Goal: Find specific page/section: Find specific page/section

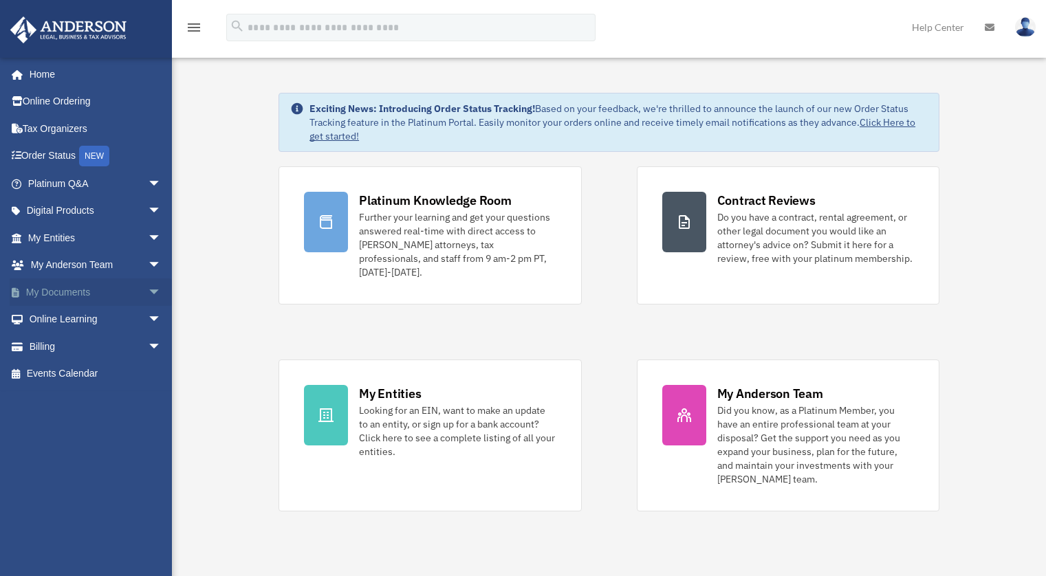
click at [148, 289] on span "arrow_drop_down" at bounding box center [162, 292] width 28 height 28
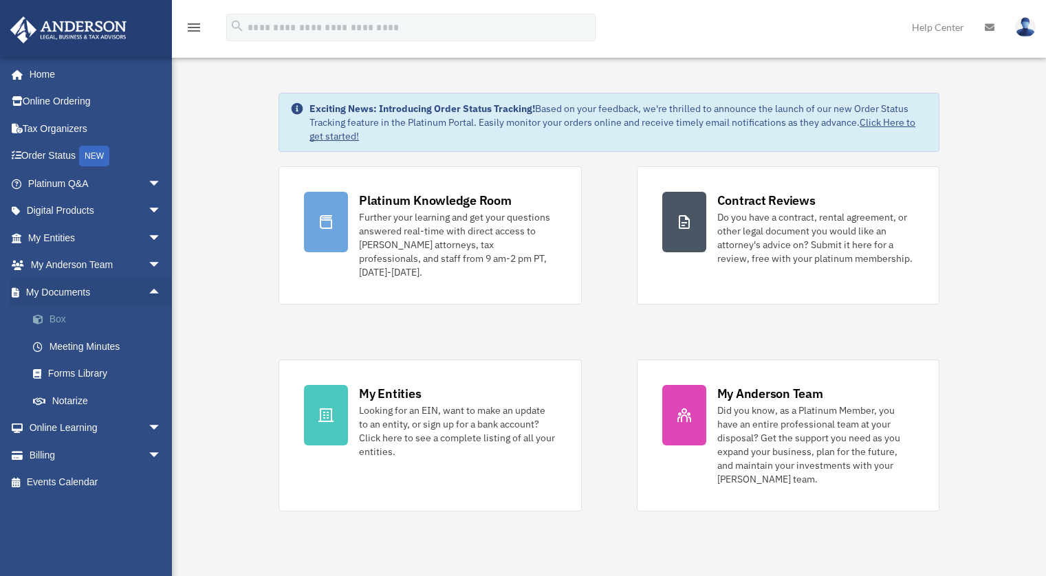
click at [58, 320] on link "Box" at bounding box center [100, 320] width 163 height 28
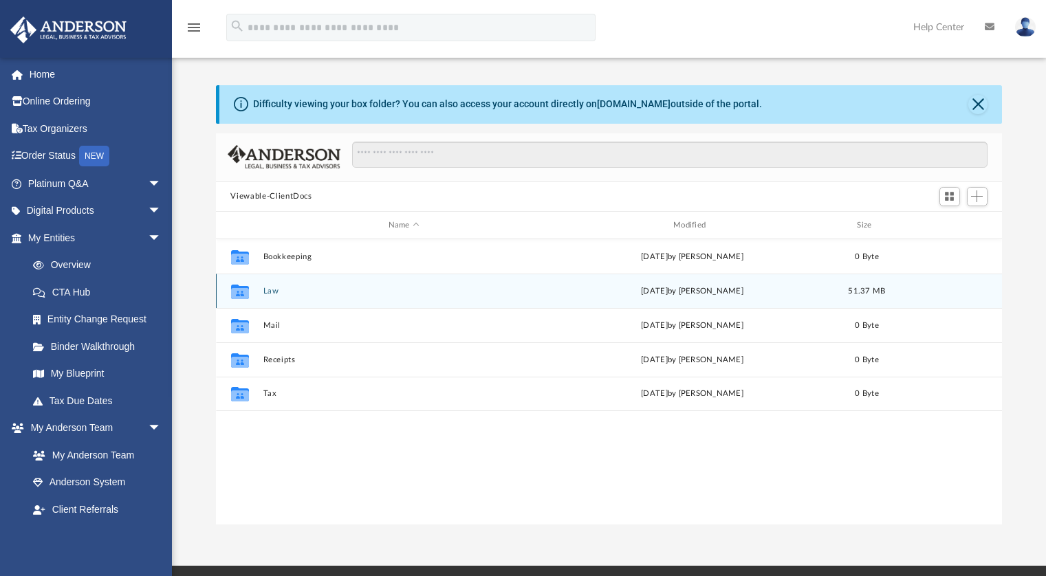
scroll to position [302, 776]
click at [274, 292] on button "Law" at bounding box center [404, 291] width 282 height 9
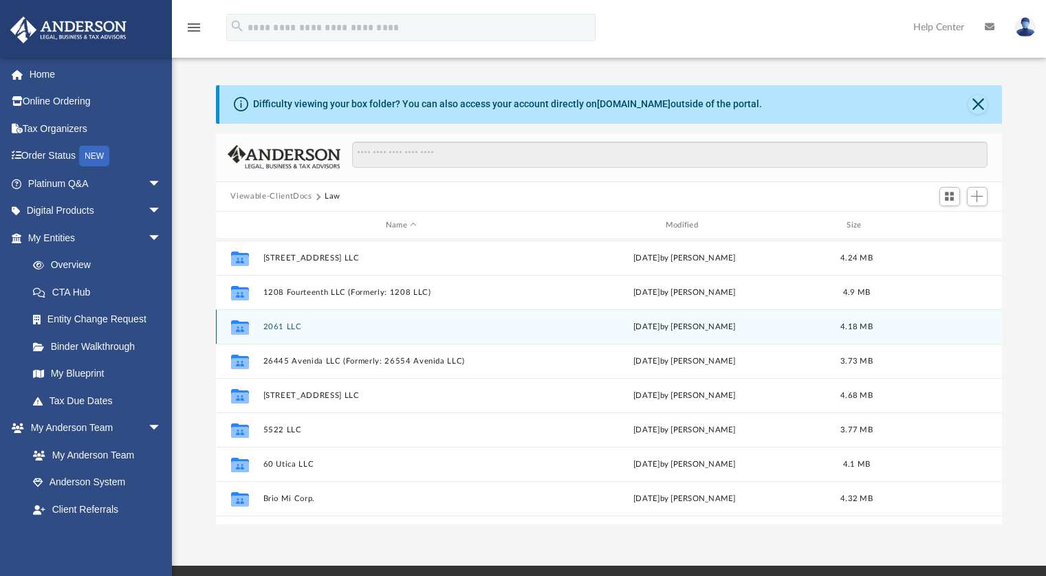
scroll to position [102, 0]
